Goal: Find contact information: Find contact information

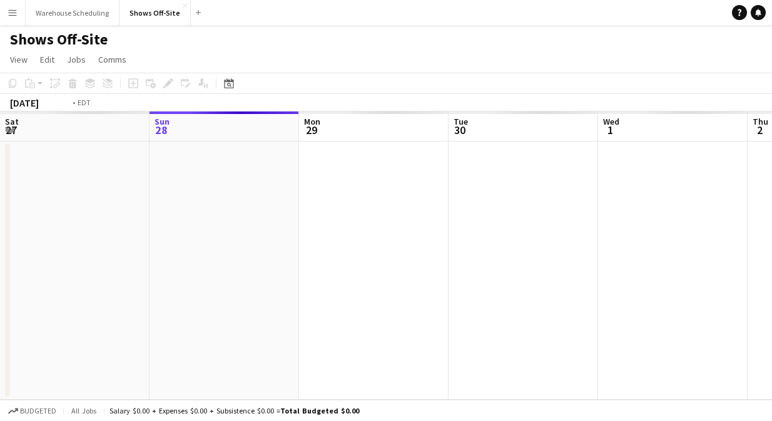
scroll to position [0, 431]
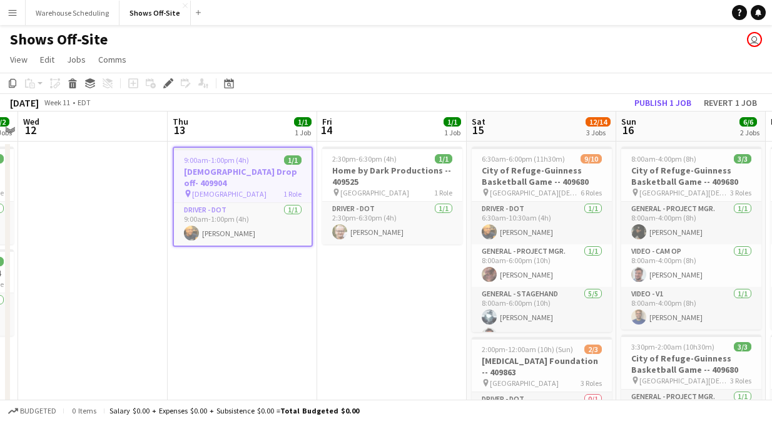
click at [9, 16] on app-icon "Menu" at bounding box center [13, 13] width 10 height 10
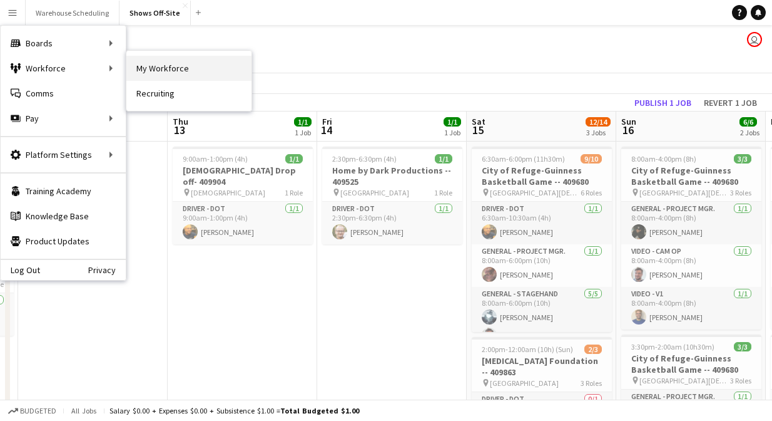
click at [160, 66] on link "My Workforce" at bounding box center [188, 68] width 125 height 25
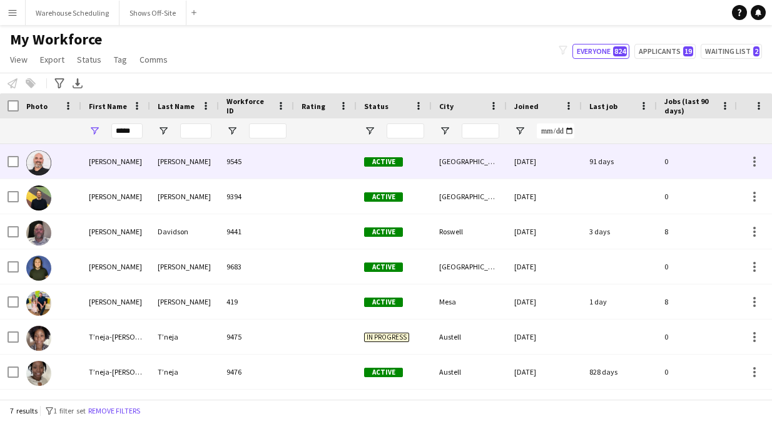
click at [141, 153] on div "[PERSON_NAME]" at bounding box center [115, 161] width 69 height 34
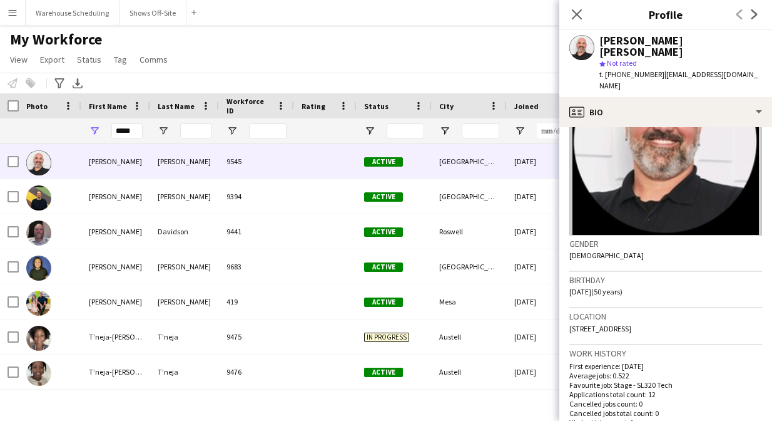
scroll to position [110, 0]
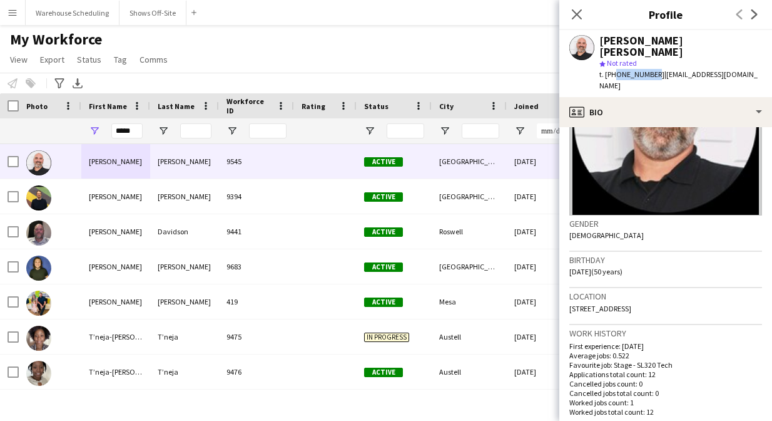
drag, startPoint x: 613, startPoint y: 65, endPoint x: 649, endPoint y: 67, distance: 35.7
click at [649, 69] on span "t. [PHONE_NUMBER]" at bounding box center [632, 73] width 65 height 9
copy span "5017792653"
drag, startPoint x: 651, startPoint y: 44, endPoint x: 598, endPoint y: 44, distance: 53.2
click at [597, 44] on div "[PERSON_NAME] [PERSON_NAME] star Not rated t. [PHONE_NUMBER] | [EMAIL_ADDRESS][…" at bounding box center [666, 63] width 213 height 67
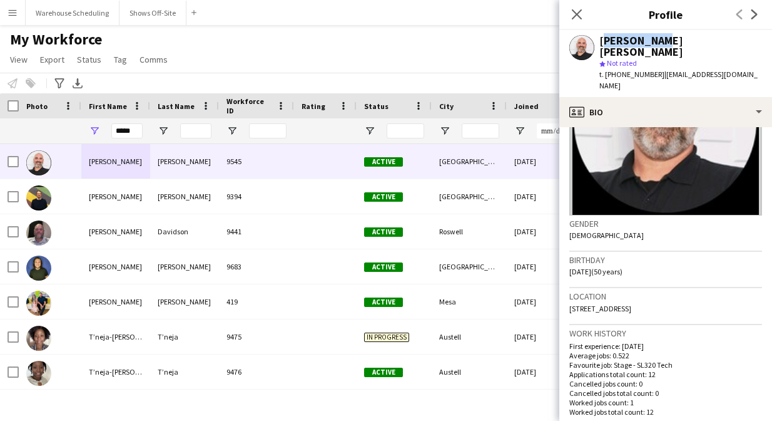
copy div "[PERSON_NAME]"
